Goal: Information Seeking & Learning: Learn about a topic

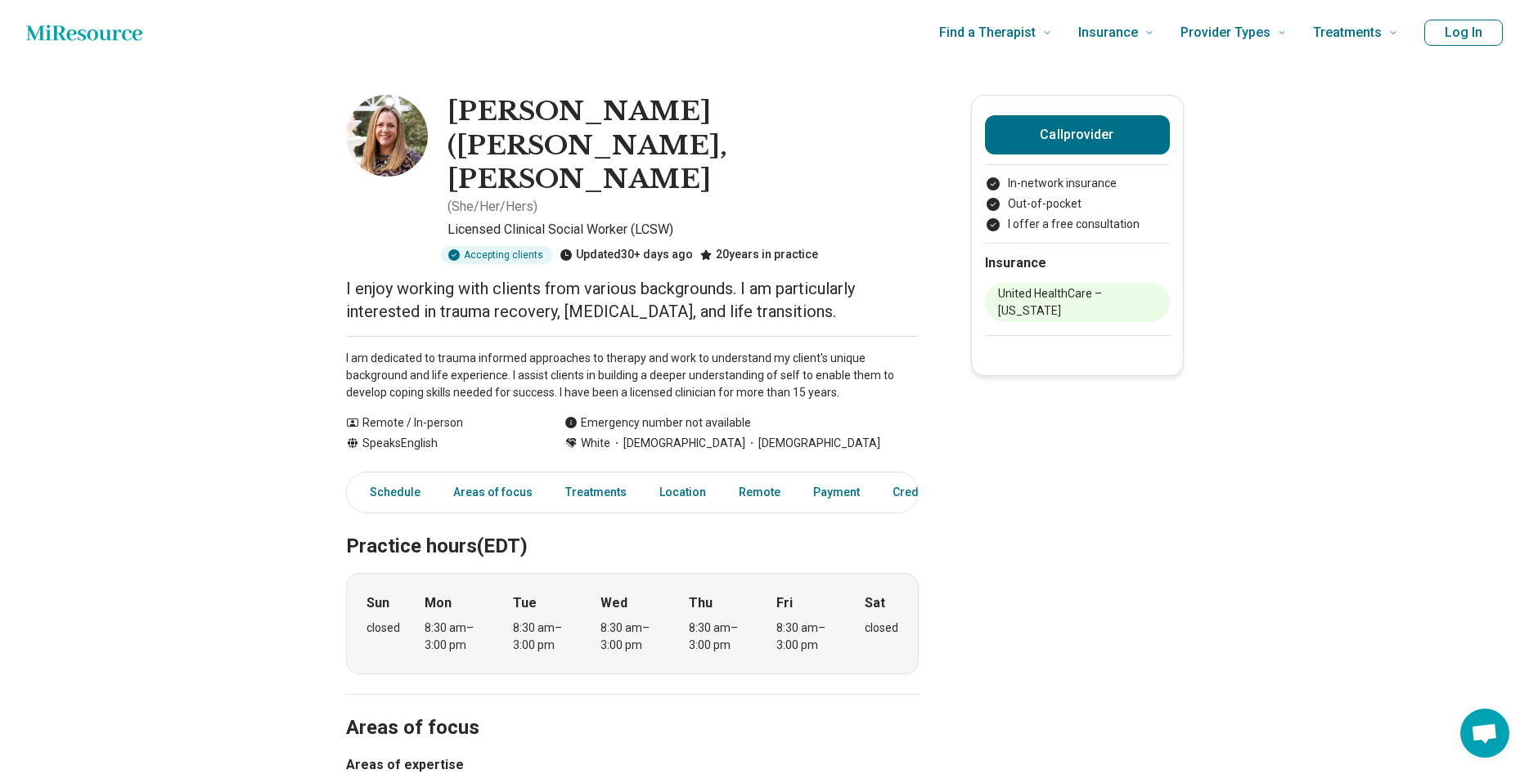
click at [390, 136] on img at bounding box center [387, 136] width 82 height 82
click at [595, 476] on link "Treatments" at bounding box center [595, 493] width 81 height 34
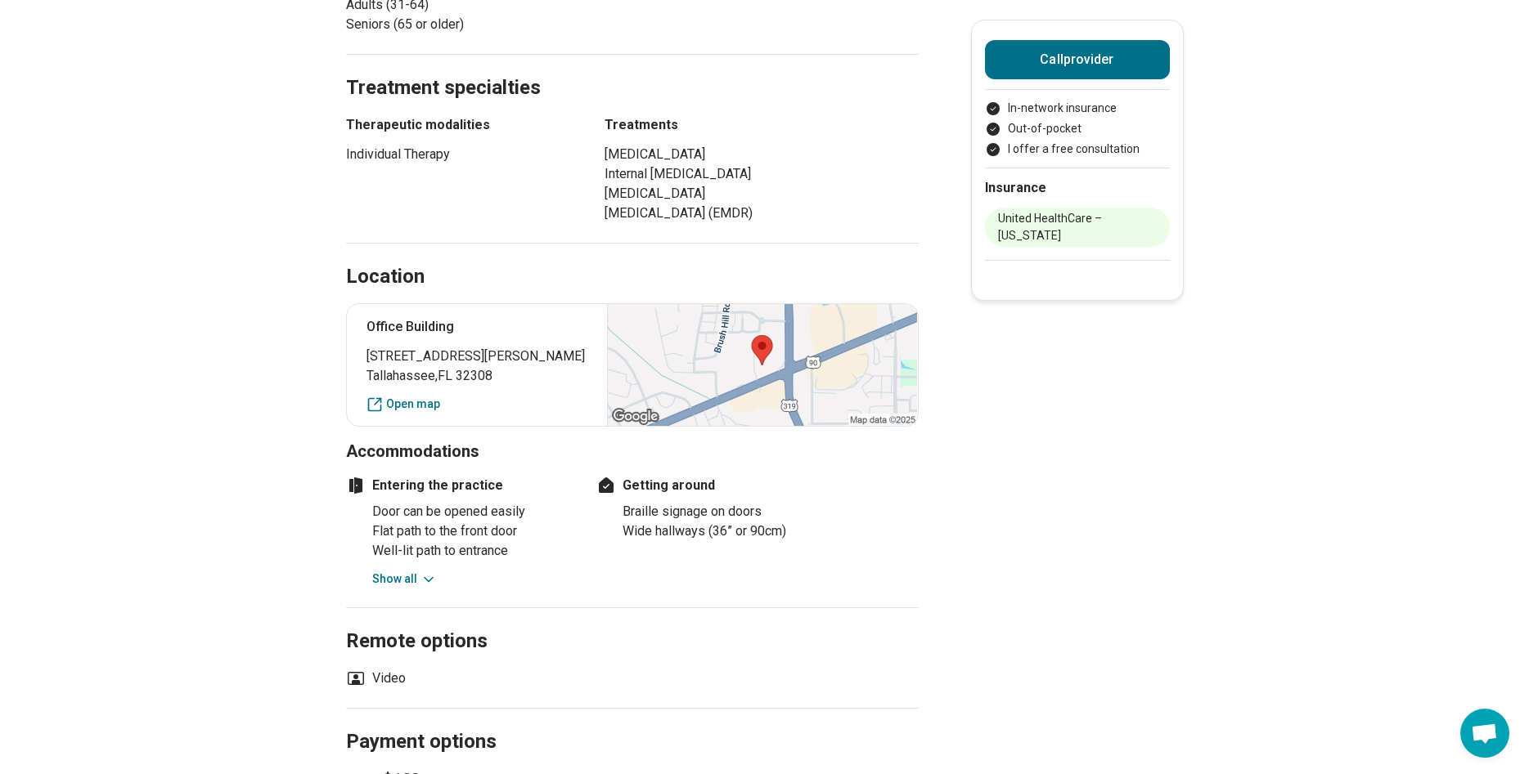
scroll to position [902, 0]
